Goal: Check status: Check status

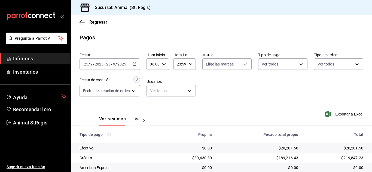
scroll to position [68, 0]
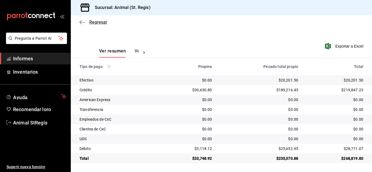
click at [98, 20] on font "Regresar" at bounding box center [98, 22] width 18 height 5
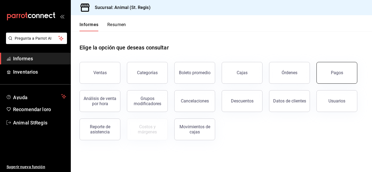
click at [335, 71] on font "Pagos" at bounding box center [337, 72] width 12 height 5
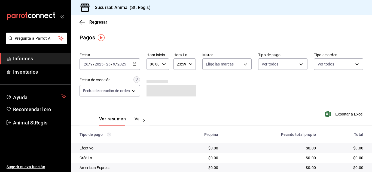
click at [113, 65] on input "9" at bounding box center [114, 64] width 3 height 4
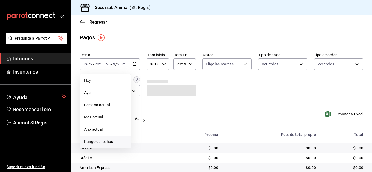
click at [101, 142] on font "Rango de fechas" at bounding box center [98, 142] width 29 height 4
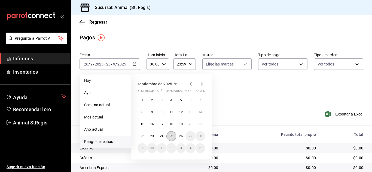
click at [168, 137] on button "25" at bounding box center [171, 137] width 10 height 10
click at [177, 136] on button "26" at bounding box center [181, 137] width 10 height 10
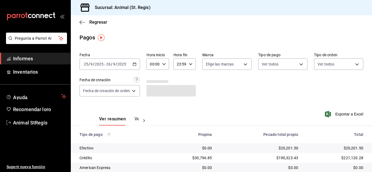
click at [165, 64] on \(Stroke\) "button" at bounding box center [163, 64] width 3 height 2
click at [151, 104] on font "02" at bounding box center [153, 104] width 4 height 4
type input "02:00"
click at [156, 111] on button "05" at bounding box center [152, 110] width 9 height 11
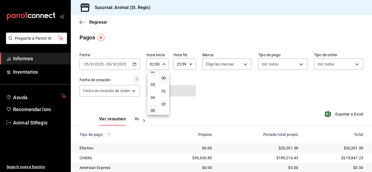
type input "05:00"
click at [284, 94] on div at bounding box center [186, 86] width 372 height 172
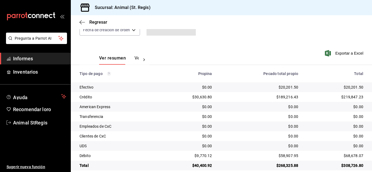
scroll to position [68, 0]
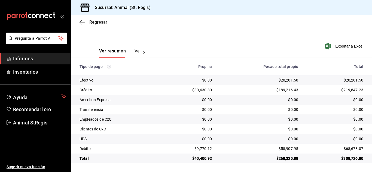
click at [94, 20] on font "Regresar" at bounding box center [98, 22] width 18 height 5
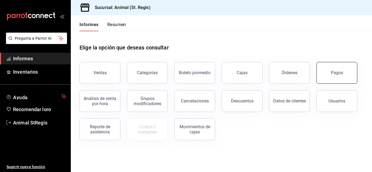
click at [340, 72] on font "Pagos" at bounding box center [337, 72] width 12 height 5
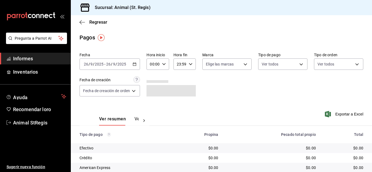
click at [102, 66] on input "2025" at bounding box center [99, 64] width 9 height 4
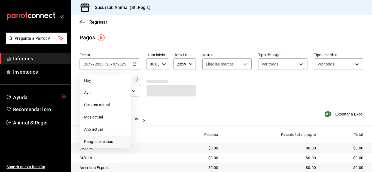
click at [101, 143] on font "Rango de fechas" at bounding box center [98, 142] width 29 height 4
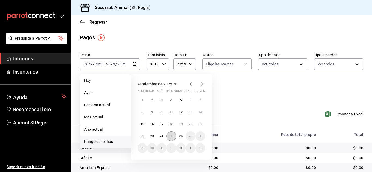
click at [172, 138] on font "25" at bounding box center [171, 137] width 4 height 4
click at [180, 138] on font "26" at bounding box center [181, 137] width 4 height 4
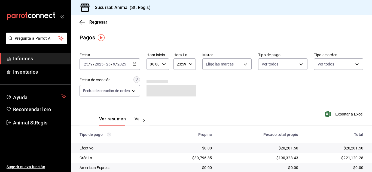
click at [165, 64] on icon "button" at bounding box center [164, 64] width 4 height 4
click at [151, 103] on font "02" at bounding box center [153, 104] width 4 height 4
type input "02:00"
drag, startPoint x: 164, startPoint y: 101, endPoint x: 149, endPoint y: 101, distance: 15.3
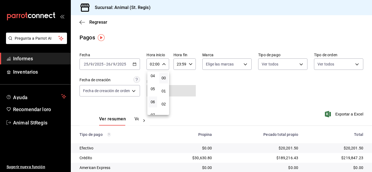
click at [163, 101] on button "02" at bounding box center [163, 104] width 9 height 11
click at [152, 102] on font "06" at bounding box center [153, 102] width 4 height 4
type input "06:02"
click at [234, 104] on div at bounding box center [186, 86] width 372 height 172
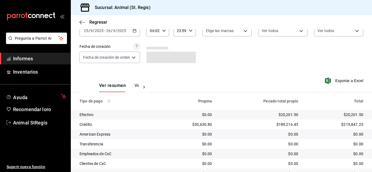
scroll to position [68, 0]
